Goal: Information Seeking & Learning: Learn about a topic

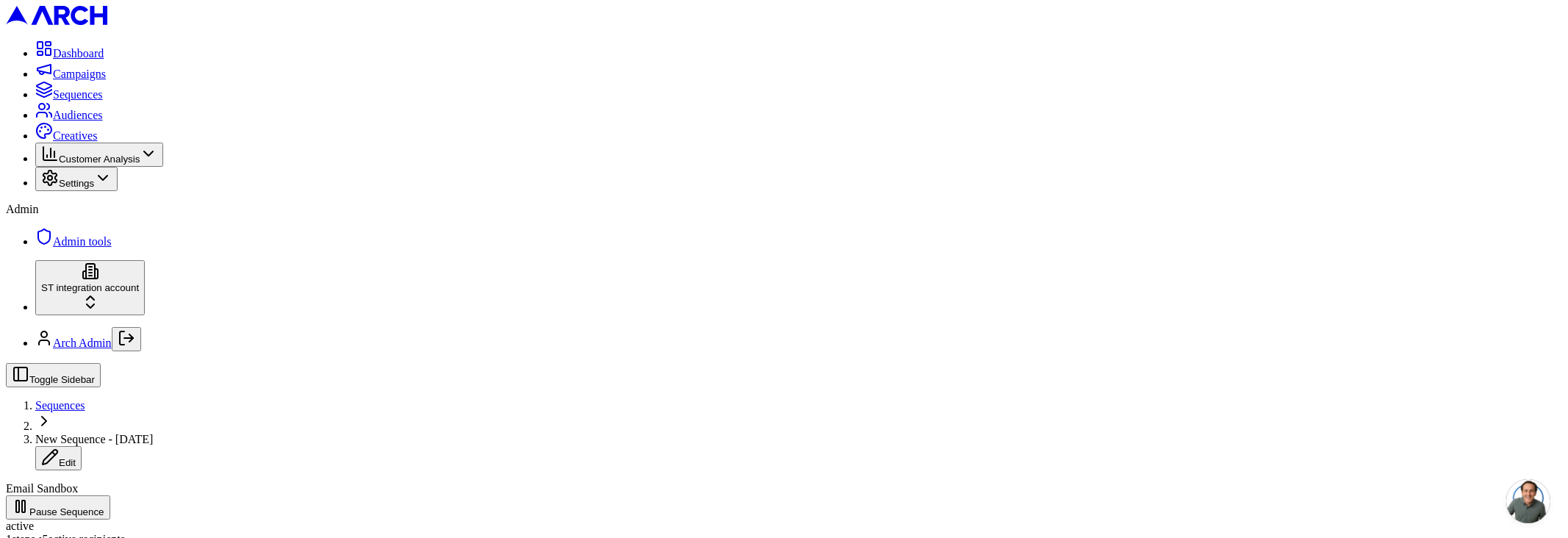
scroll to position [4, 0]
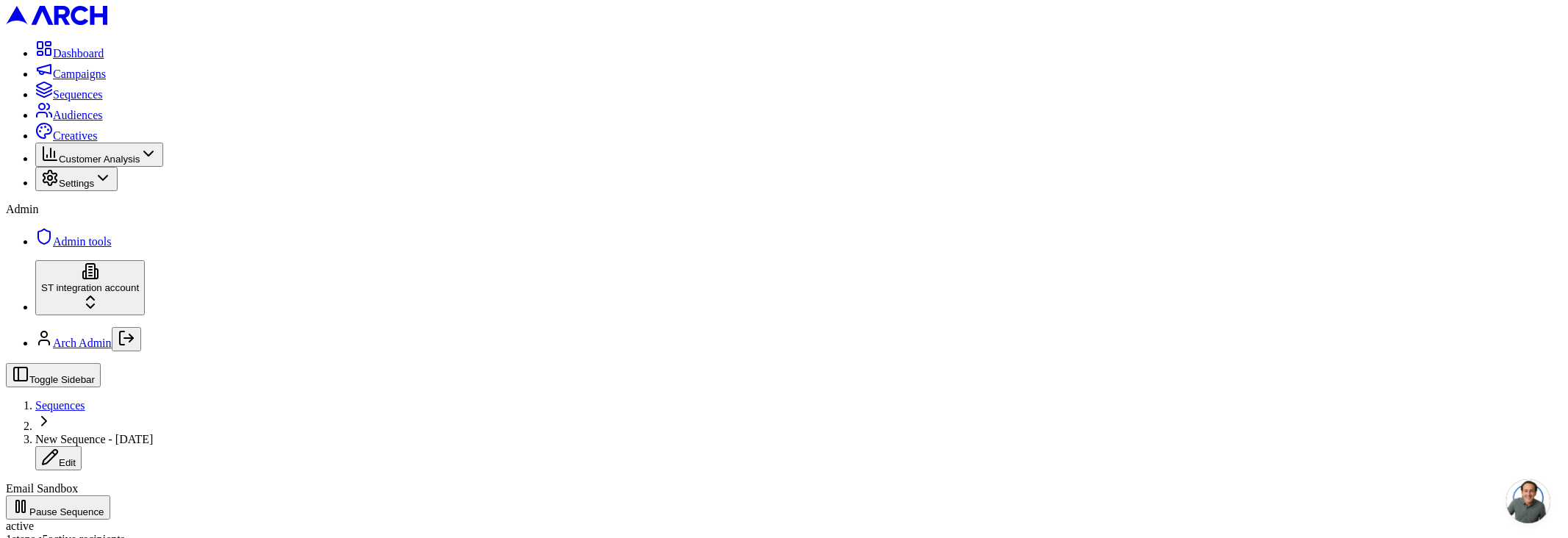
scroll to position [225, 0]
